Goal: Information Seeking & Learning: Understand process/instructions

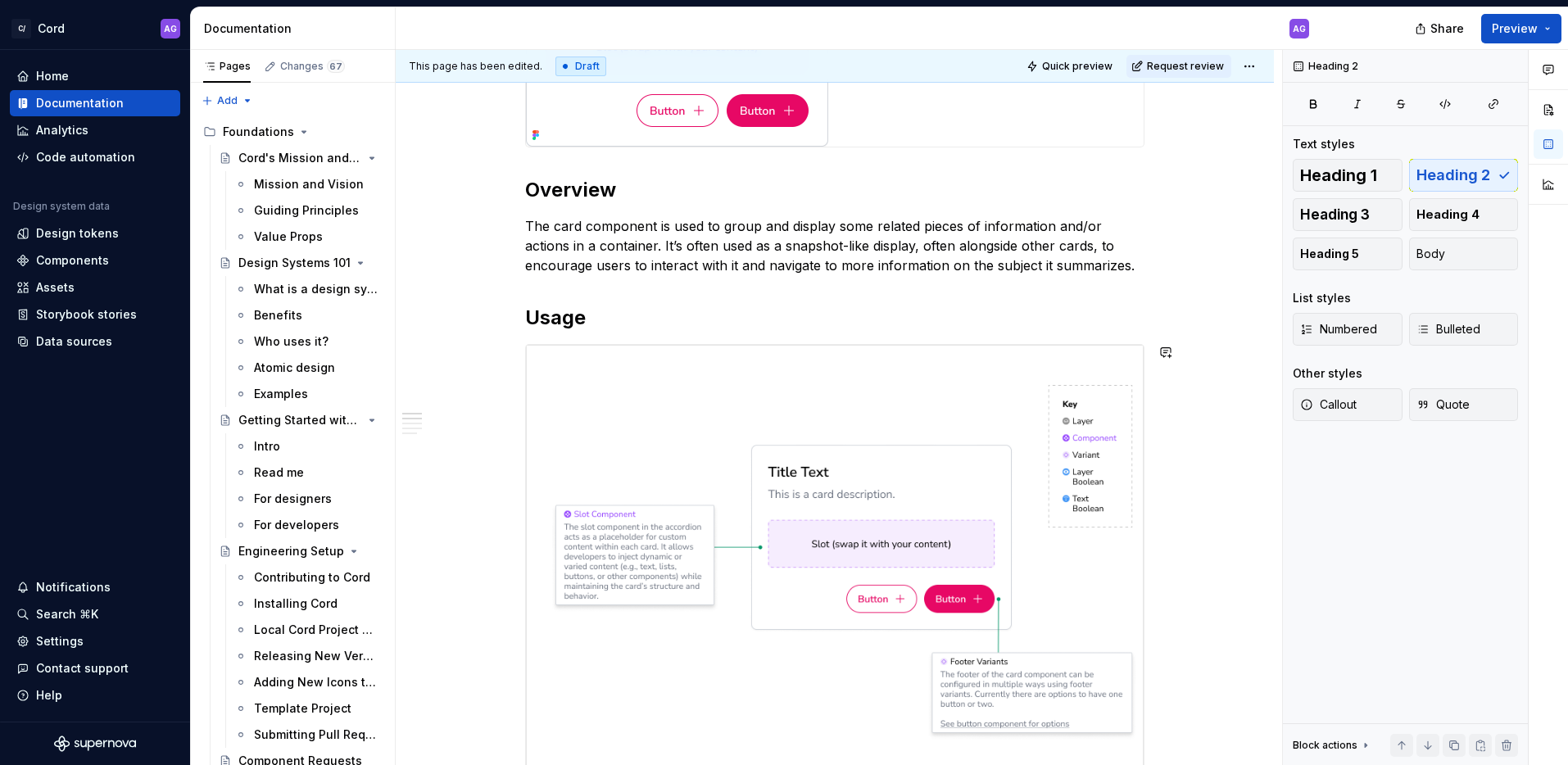
scroll to position [401, 0]
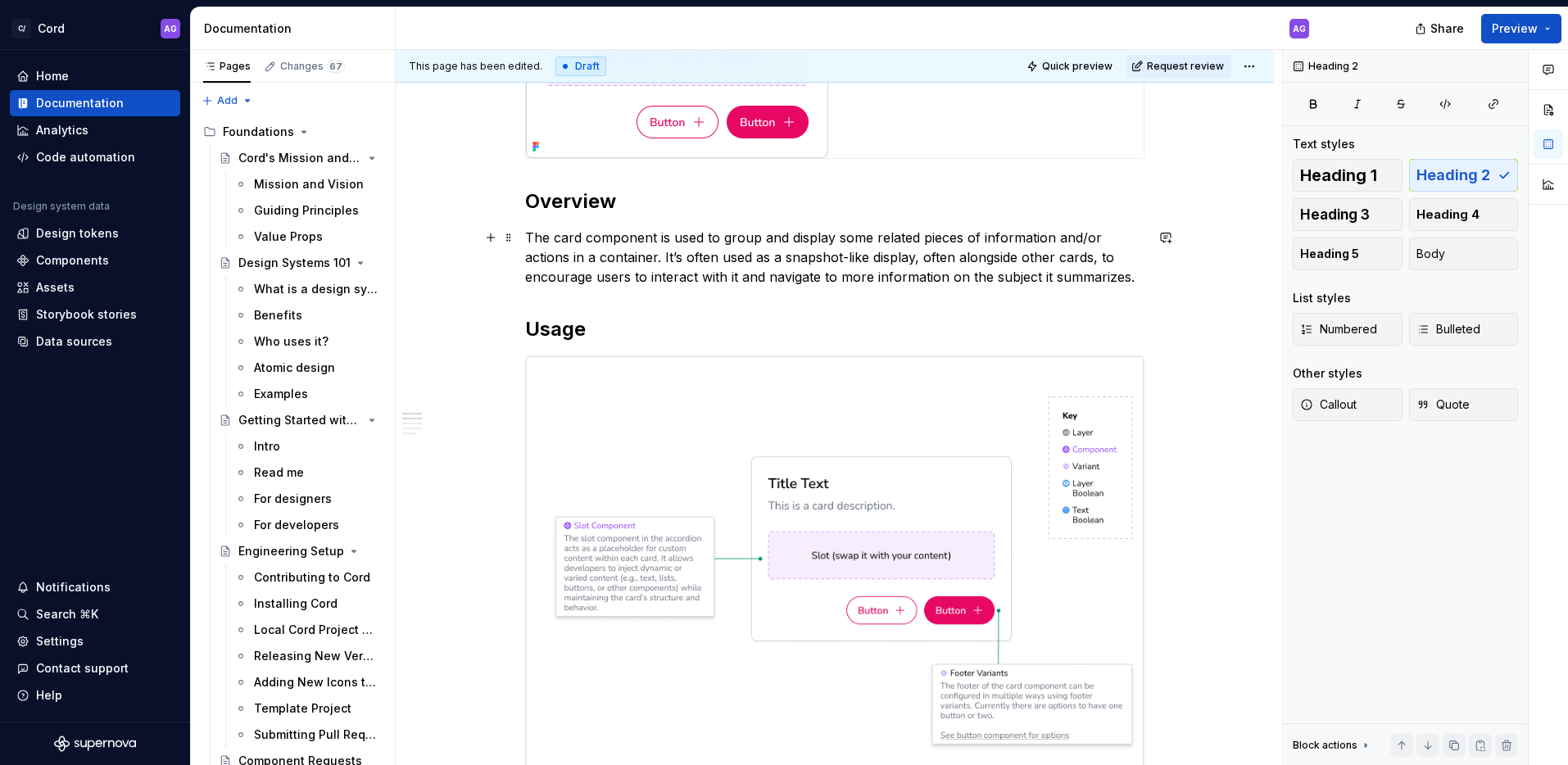
click at [1114, 277] on p "The card component is used to group and display some related pieces of informat…" at bounding box center [835, 256] width 620 height 59
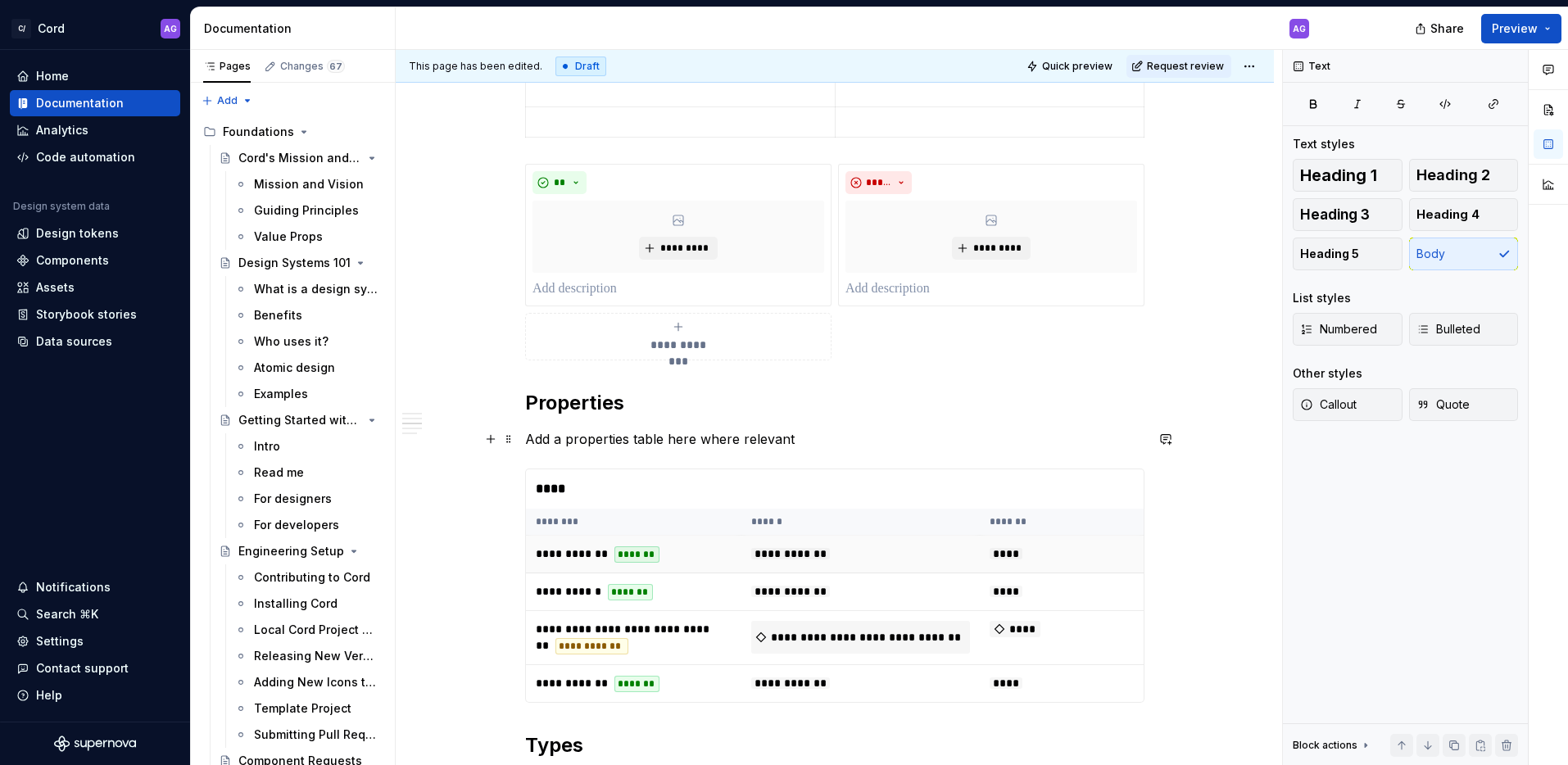
scroll to position [1220, 0]
click at [1529, 28] on span "Preview" at bounding box center [1515, 28] width 46 height 16
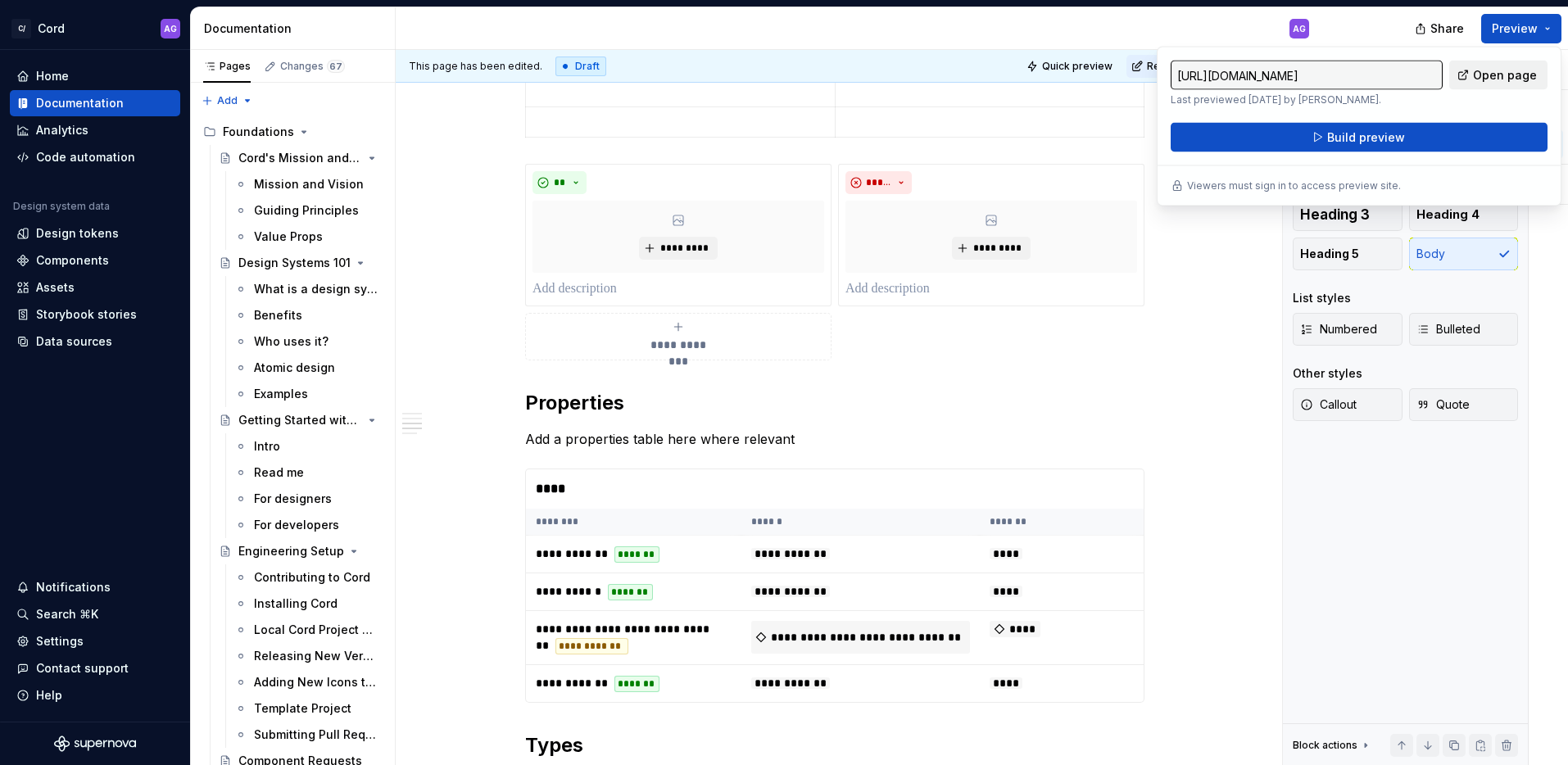
click at [1508, 69] on span "Open page" at bounding box center [1505, 75] width 64 height 16
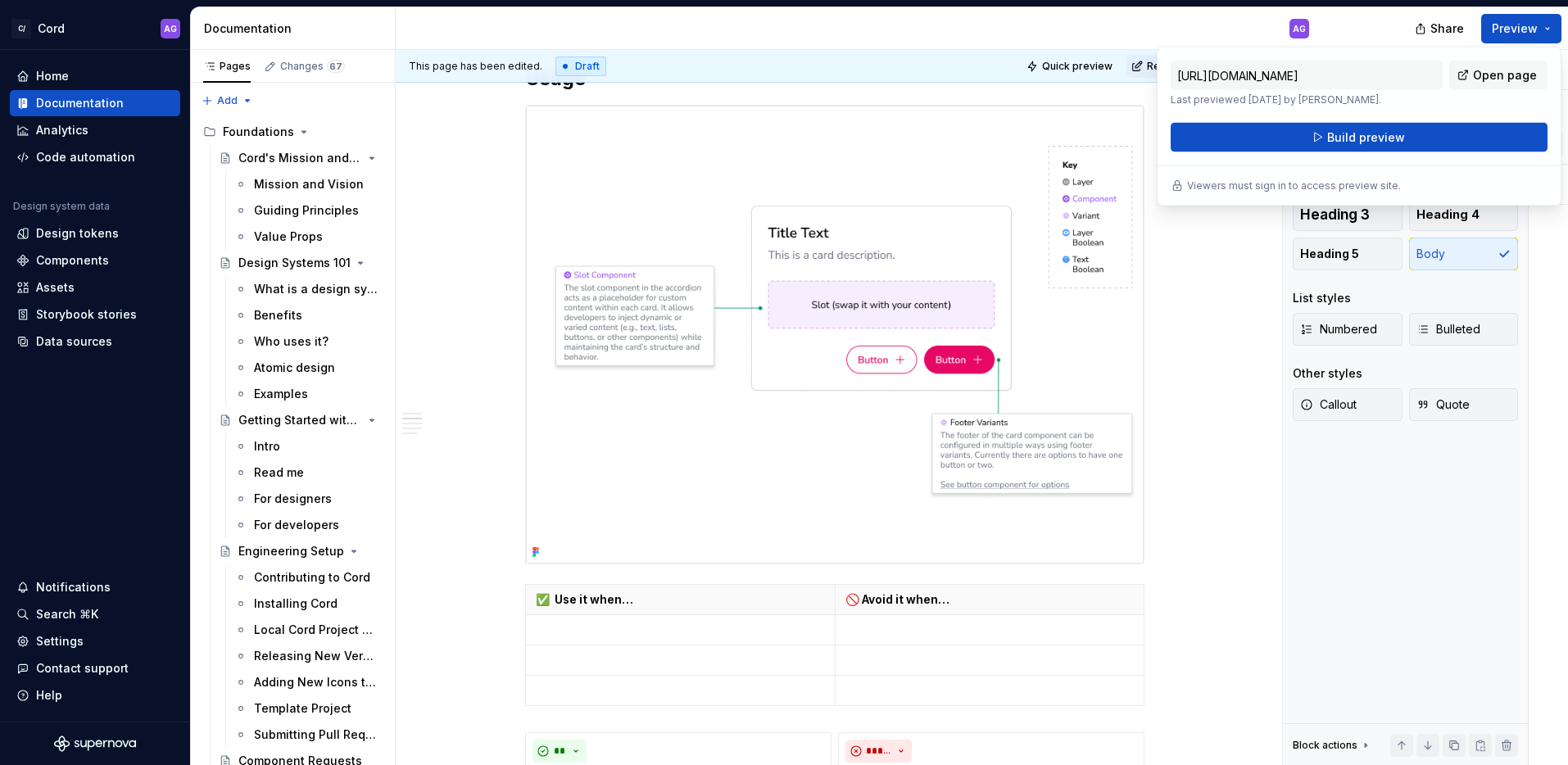
scroll to position [642, 0]
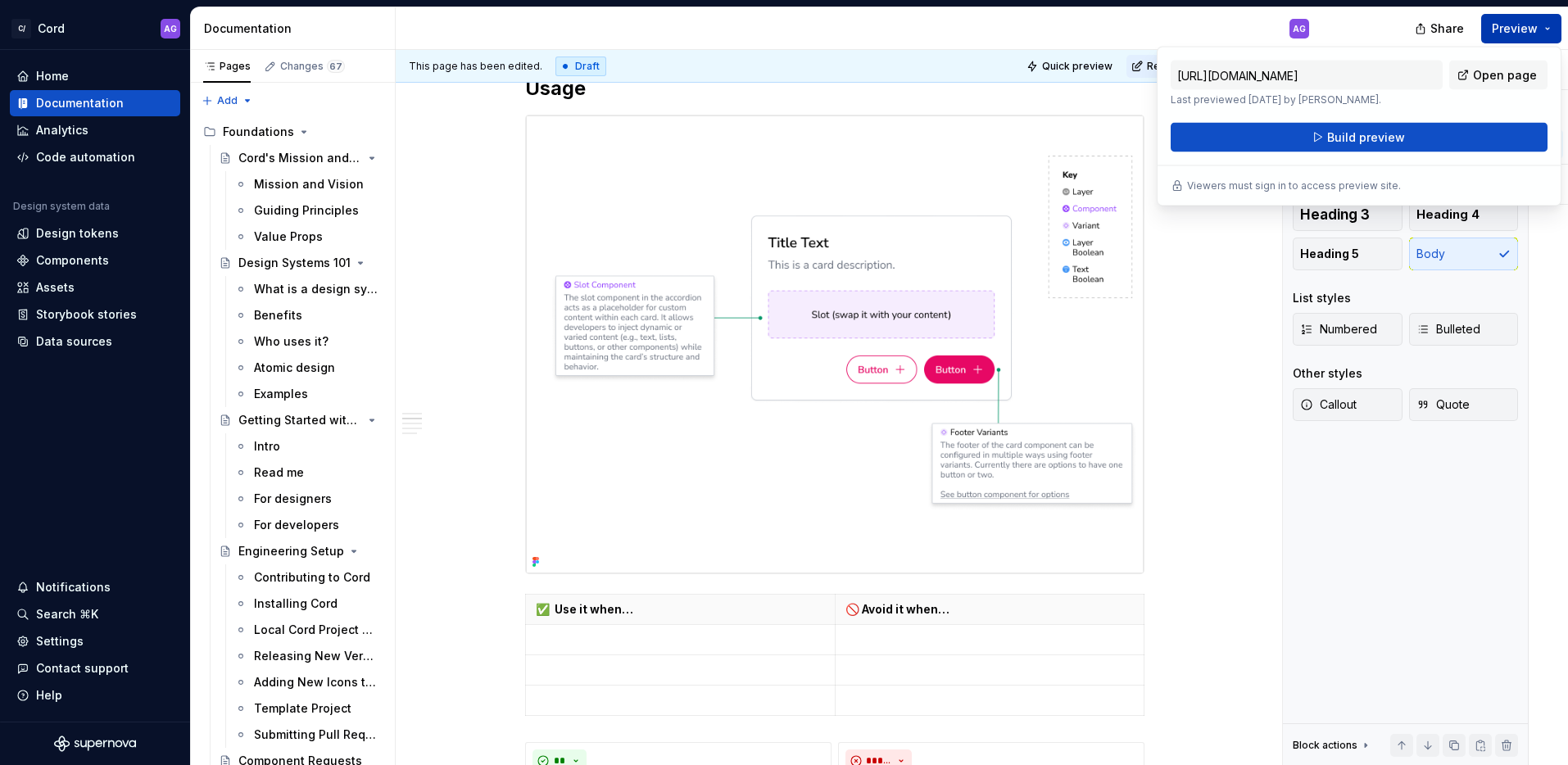
click at [1555, 22] on button "Preview" at bounding box center [1521, 28] width 80 height 30
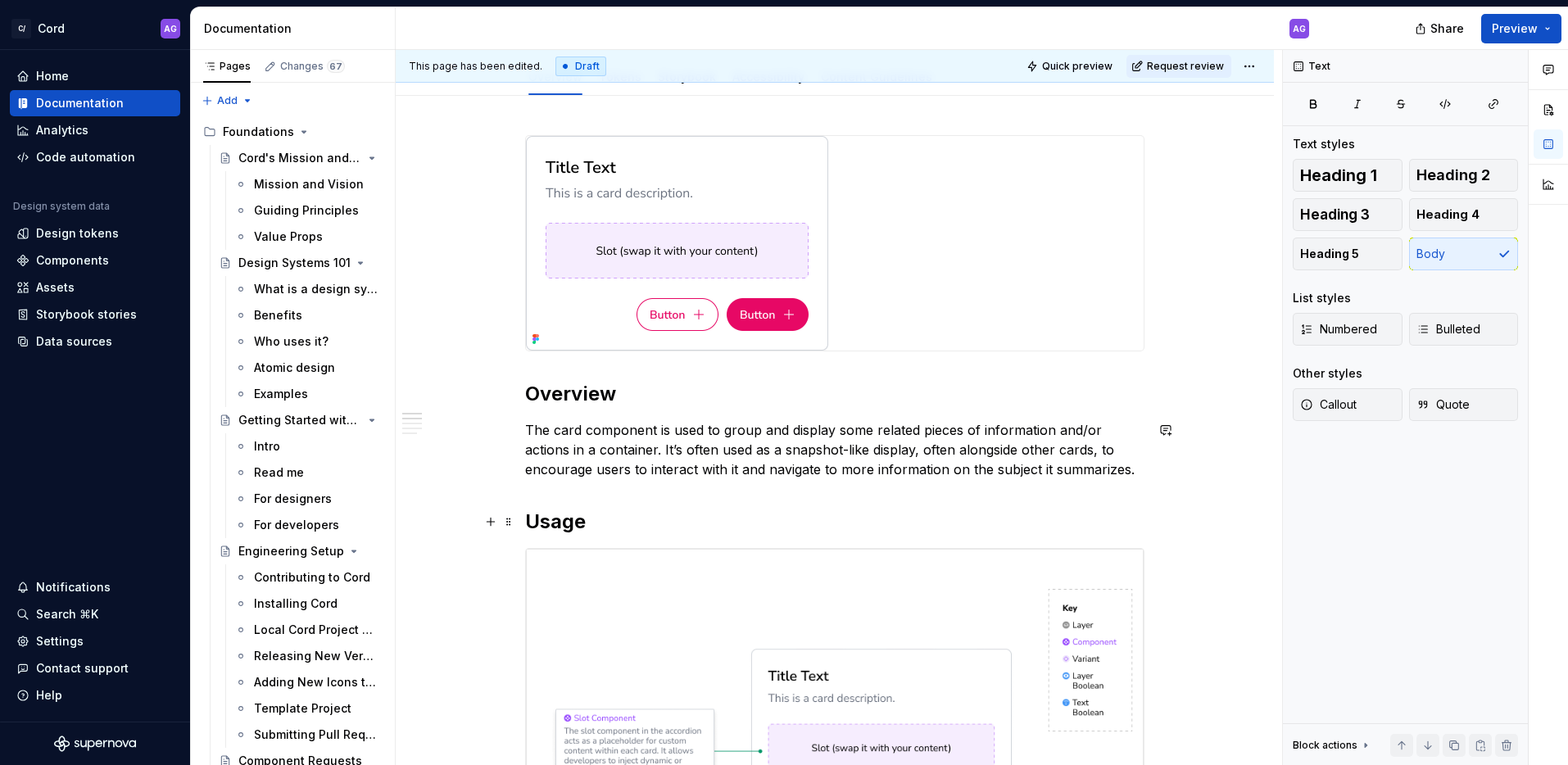
scroll to position [306, 0]
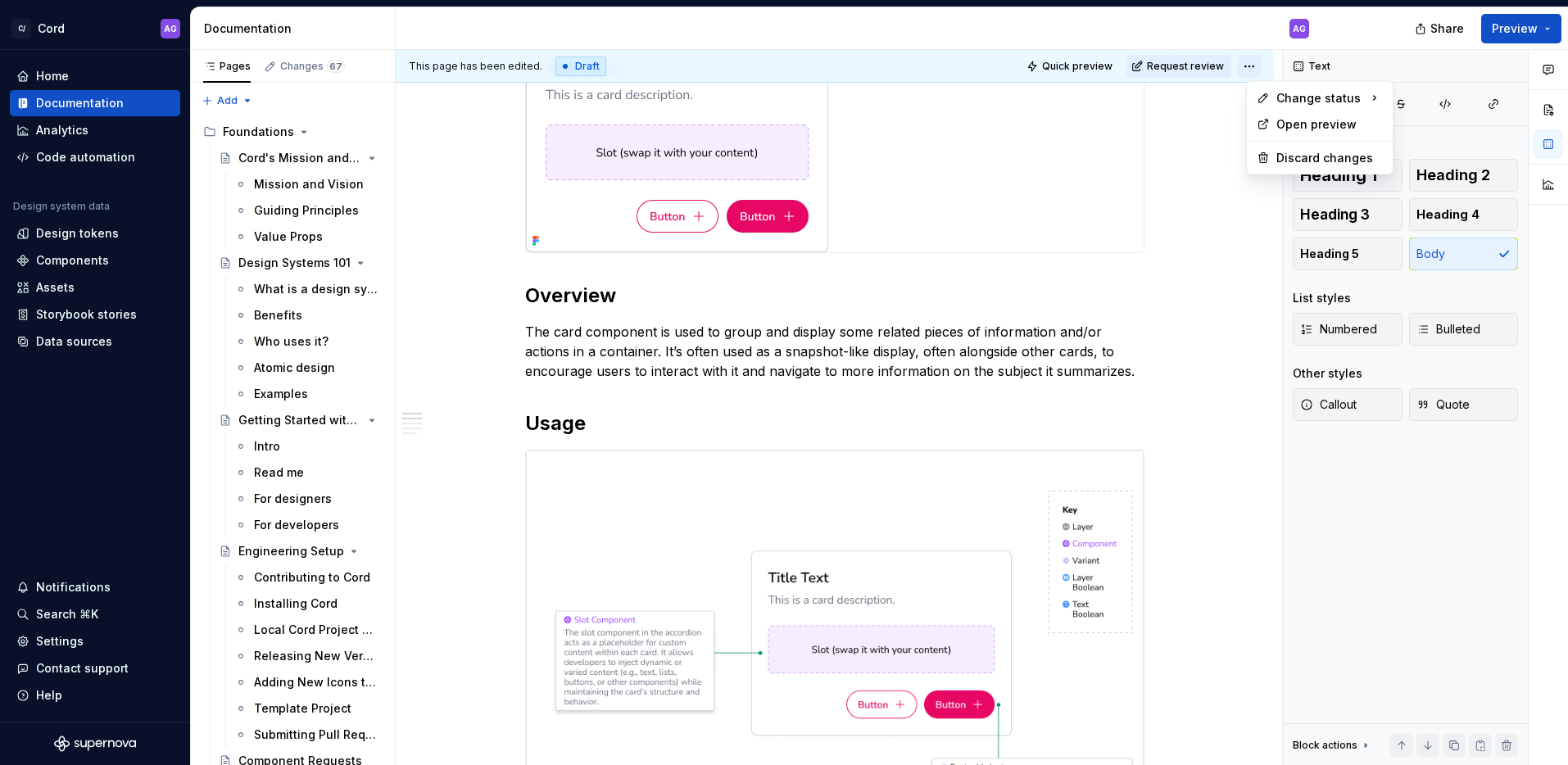
click at [1256, 67] on html "C/ Cord AG Home Documentation Analytics Code automation Design system data Desi…" at bounding box center [784, 382] width 1568 height 765
drag, startPoint x: 1213, startPoint y: 187, endPoint x: 862, endPoint y: 162, distance: 351.9
click at [1213, 187] on html "C/ Cord AG Home Documentation Analytics Code automation Design system data Desi…" at bounding box center [784, 382] width 1568 height 765
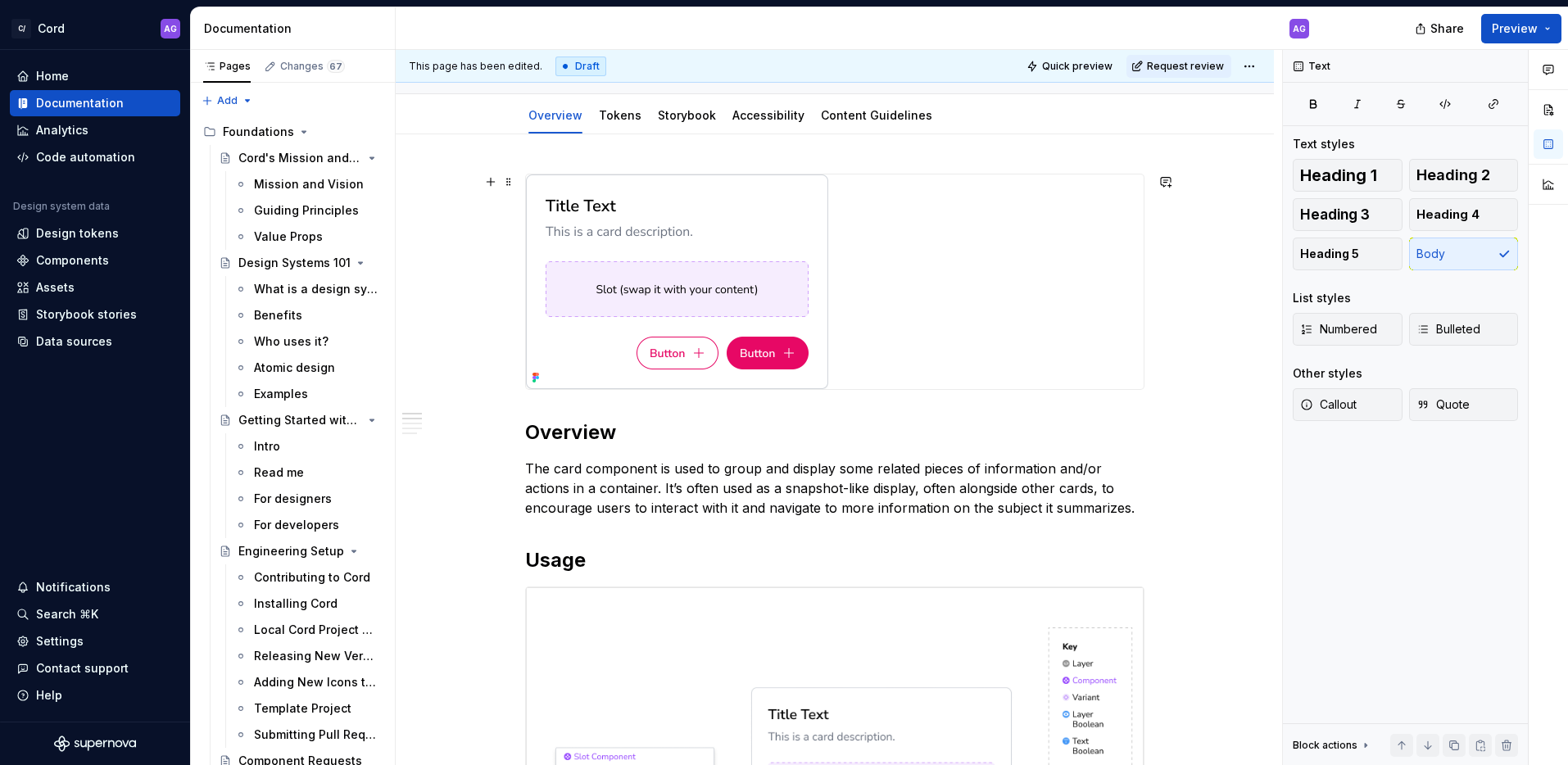
scroll to position [168, 0]
type textarea "*"
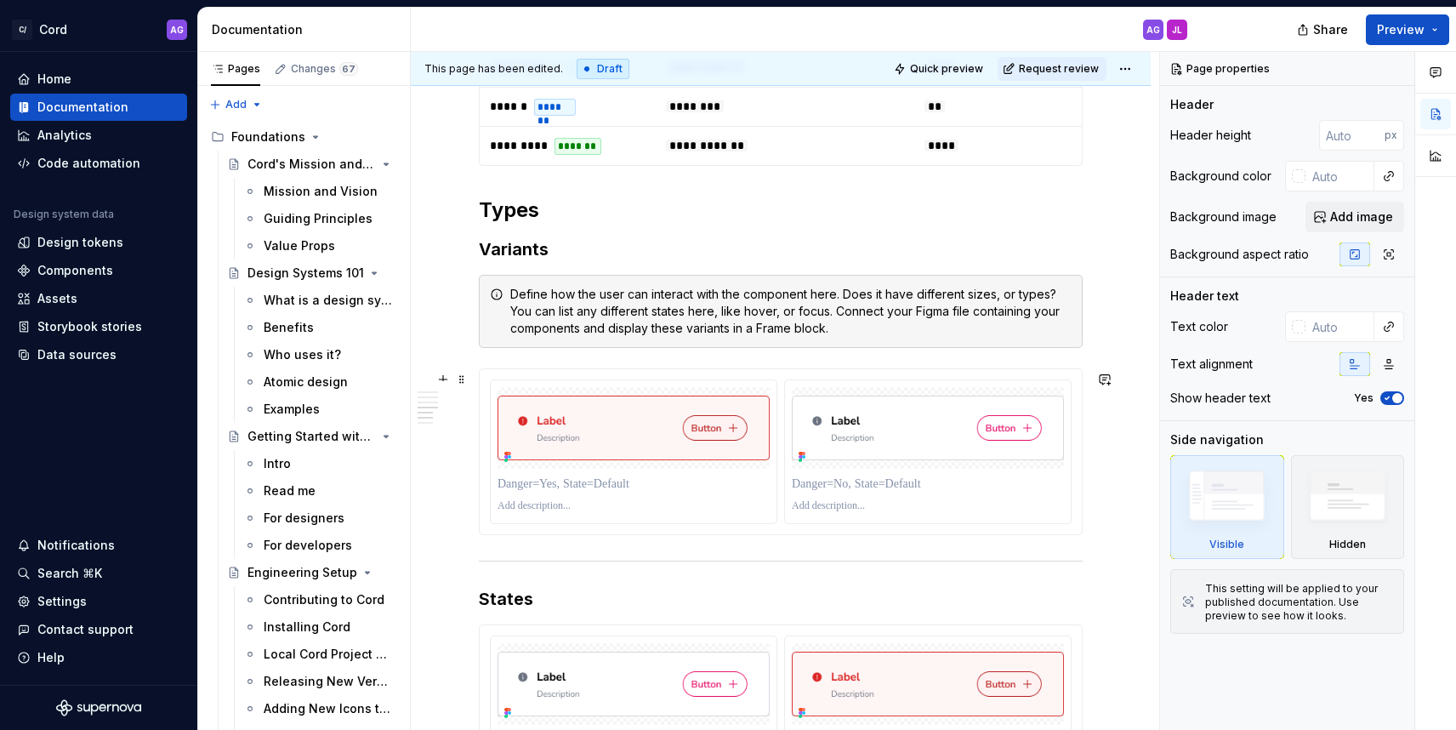
scroll to position [2056, 0]
type textarea "*"
